Goal: Task Accomplishment & Management: Manage account settings

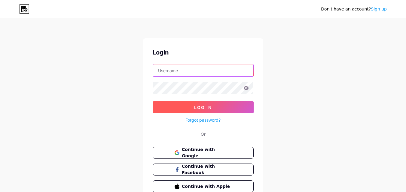
type input "sda@spicetreedigital.com"
click at [224, 111] on button "Log In" at bounding box center [202, 107] width 101 height 12
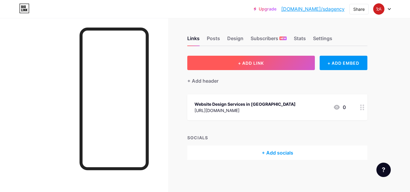
click at [268, 63] on button "+ ADD LINK" at bounding box center [251, 63] width 128 height 14
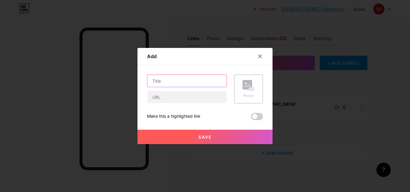
click at [155, 84] on input "text" at bounding box center [186, 81] width 79 height 12
paste input "sem agency mumbai"
type input "SEM Agency Mumbai"
click at [246, 86] on icon at bounding box center [247, 86] width 6 height 2
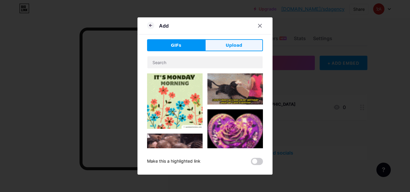
click at [221, 47] on button "Upload" at bounding box center [234, 45] width 58 height 12
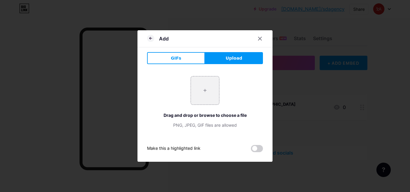
click at [222, 60] on button "Upload" at bounding box center [234, 58] width 58 height 12
click at [208, 91] on input "file" at bounding box center [205, 91] width 28 height 28
type input "C:\fakepath\SDA logo.jpeg"
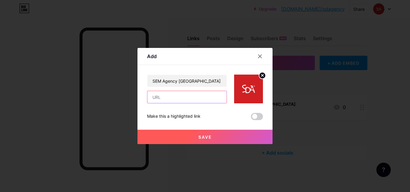
click at [186, 99] on input "text" at bounding box center [186, 97] width 79 height 12
paste input "https://spicetreedigital.com/sem"
type input "https://spicetreedigital.com/sem"
click at [217, 137] on button "Save" at bounding box center [204, 137] width 135 height 14
